Goal: Task Accomplishment & Management: Complete application form

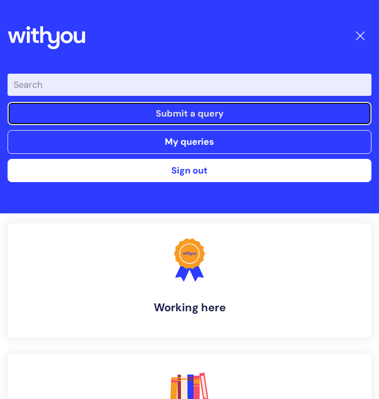
click at [215, 121] on link "Submit a query" at bounding box center [190, 113] width 364 height 23
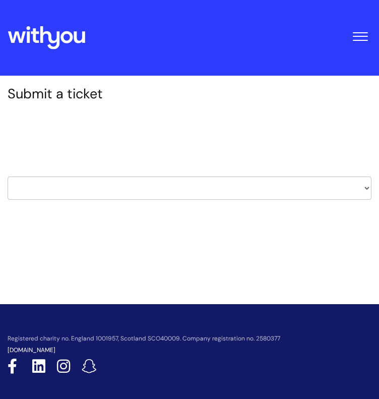
click at [99, 184] on select "HR / People IT and Support Clinical Drug Alerts Finance Accounts Data Support T…" at bounding box center [190, 187] width 364 height 23
select select "it_and_support"
click at [8, 176] on select "HR / People IT and Support Clinical Drug Alerts Finance Accounts Data Support T…" at bounding box center [190, 187] width 364 height 23
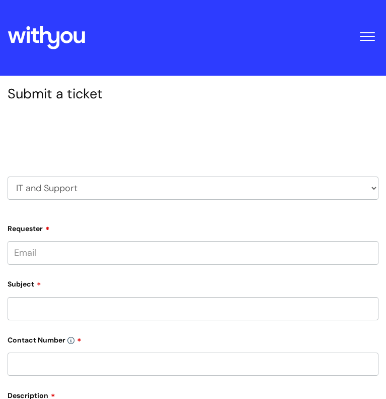
type input "effie.simmons@wearewithyou.org.uk"
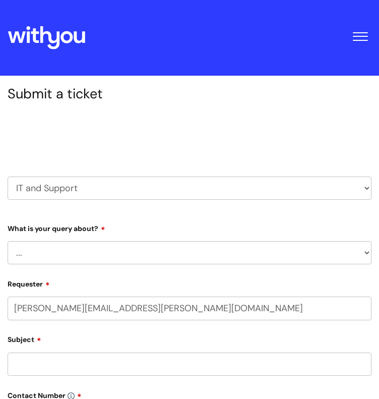
click at [60, 253] on select "... Mobile Phone Reset & MFA Accounts, Starters and Leavers IT Hardware issue I…" at bounding box center [190, 252] width 364 height 23
select select "Mobile Phone Reset & MFA"
click at [8, 241] on select "... Mobile Phone Reset & MFA Accounts, Starters and Leavers IT Hardware issue I…" at bounding box center [190, 252] width 364 height 23
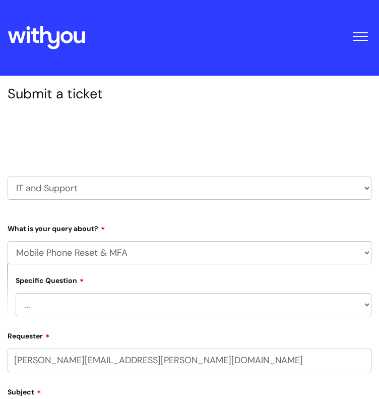
click at [105, 294] on select "... Support with Mobile Phone Reset & MFA" at bounding box center [194, 304] width 356 height 23
select select "Support with Mobile Phone Reset & MFA"
click at [16, 293] on select "... Support with Mobile Phone Reset & MFA" at bounding box center [194, 304] width 356 height 23
click at [64, 40] on icon at bounding box center [66, 37] width 12 height 12
